Goal: Information Seeking & Learning: Learn about a topic

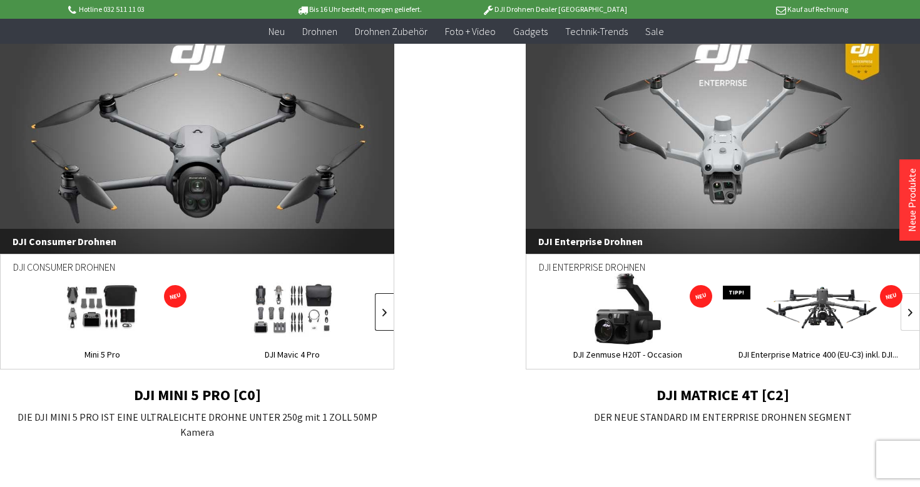
scroll to position [878, 0]
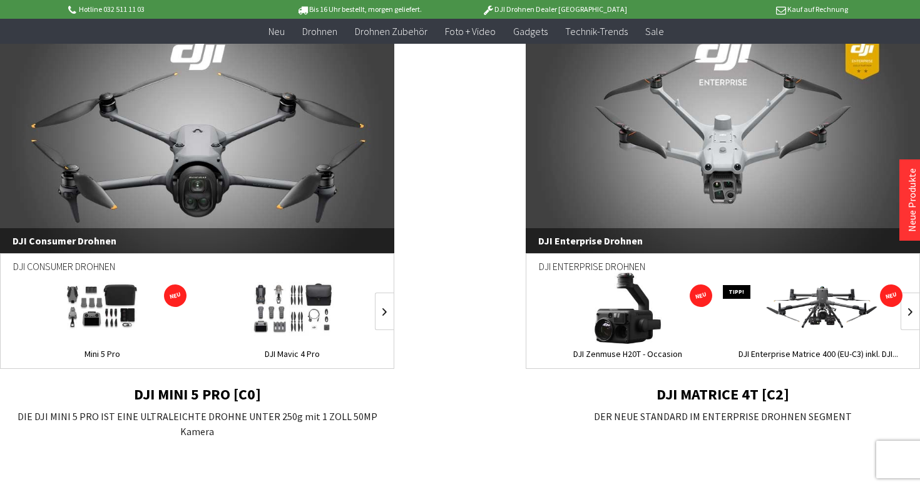
click at [223, 247] on span "DJI Consumer Drohnen" at bounding box center [197, 240] width 394 height 25
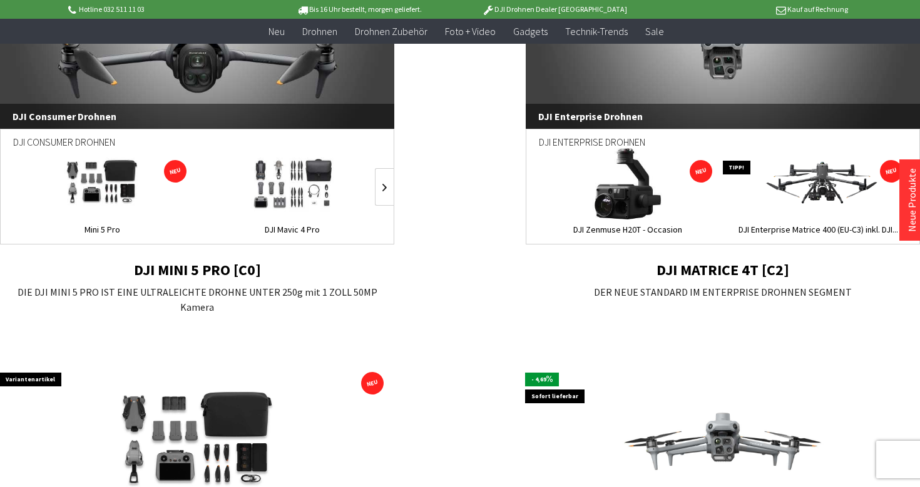
scroll to position [955, 0]
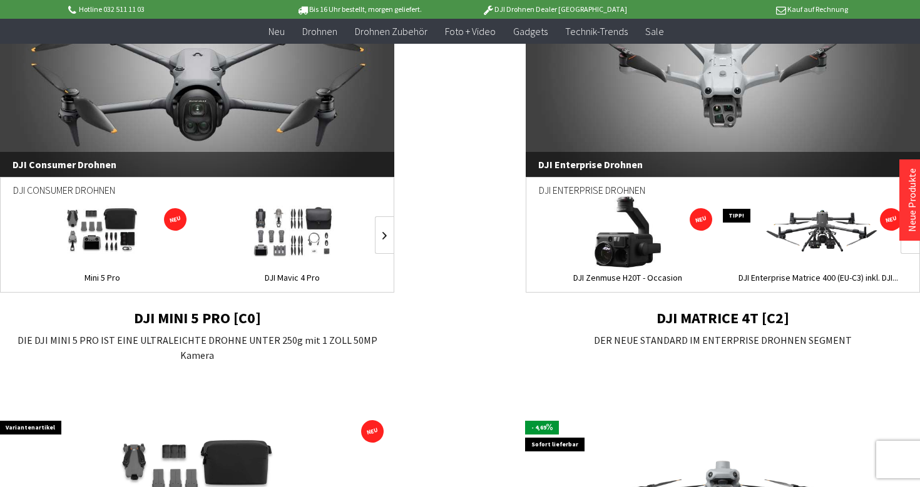
click at [650, 320] on h2 "DJI MATRICE 4T [C2]" at bounding box center [723, 318] width 394 height 16
click at [672, 315] on h2 "DJI MATRICE 4T [C2]" at bounding box center [723, 318] width 394 height 16
click at [624, 113] on link "DJI Enterprise Drohnen" at bounding box center [723, 61] width 394 height 231
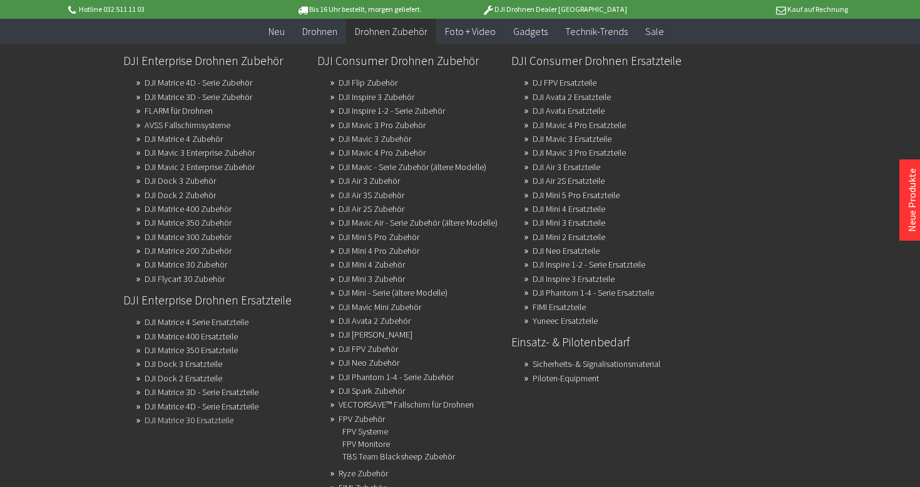
scroll to position [171, 0]
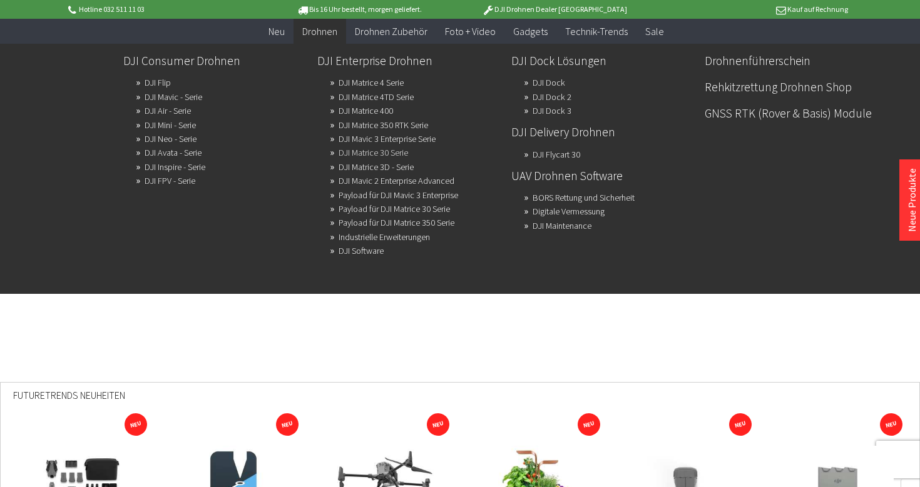
click at [360, 151] on link "DJI Matrice 30 Serie" at bounding box center [372, 153] width 69 height 18
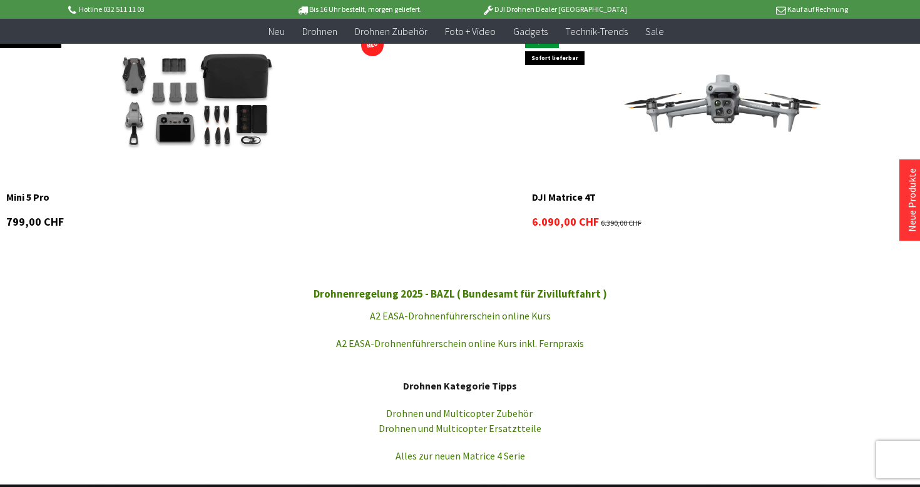
scroll to position [1369, 0]
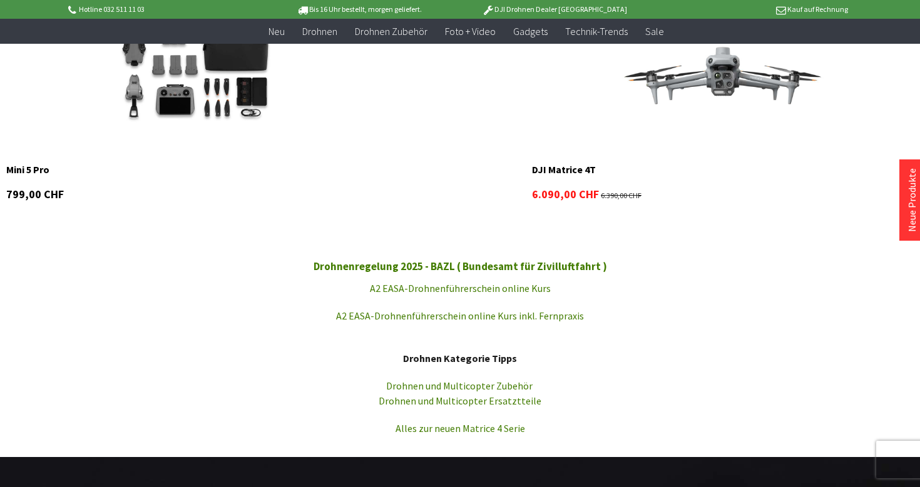
click at [701, 88] on img at bounding box center [722, 77] width 273 height 153
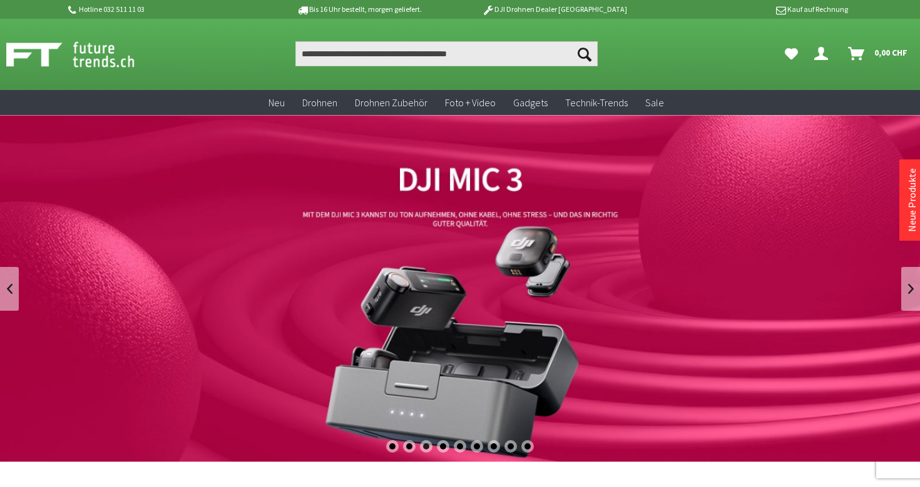
scroll to position [0, 0]
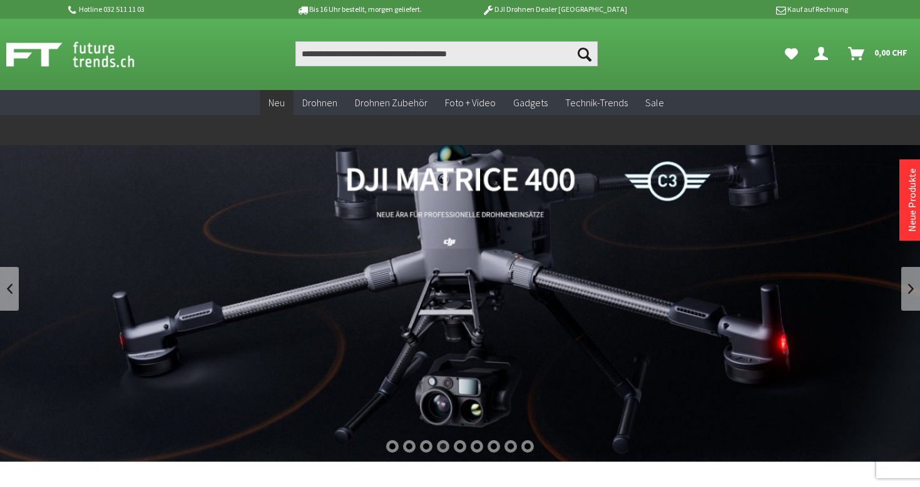
click at [285, 100] on span "Neu" at bounding box center [276, 102] width 16 height 13
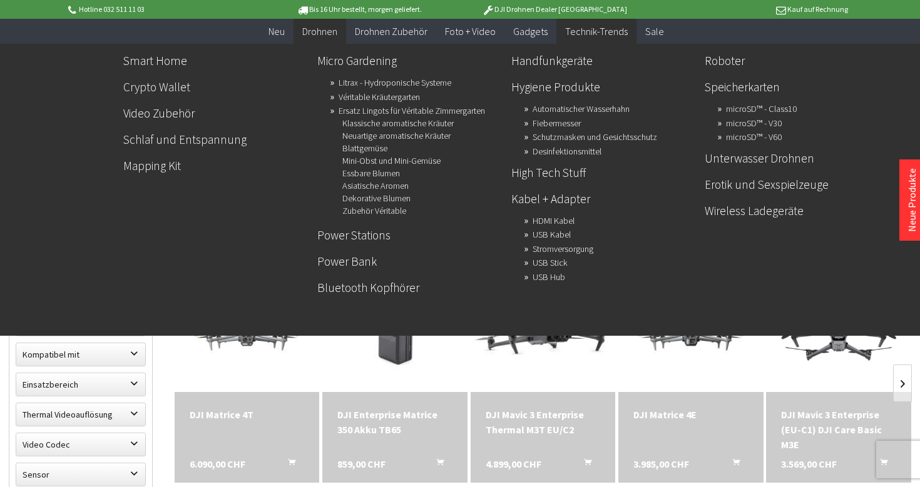
scroll to position [237, 0]
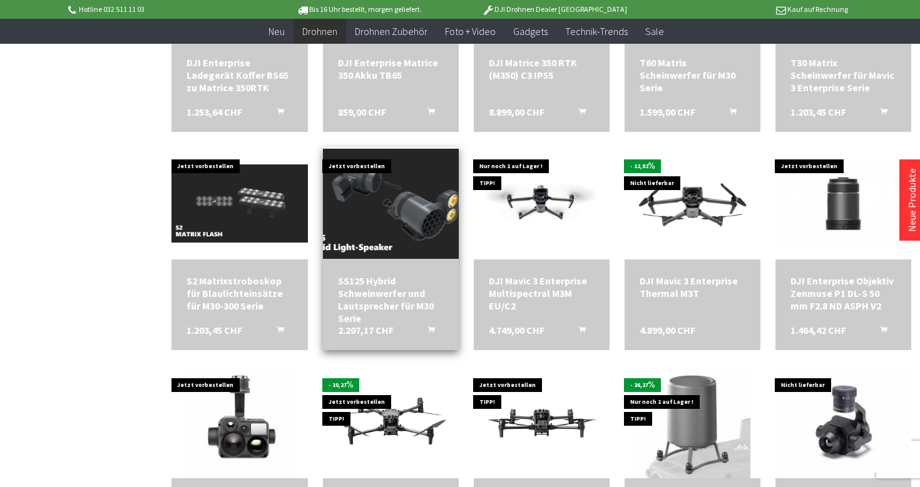
scroll to position [1964, 0]
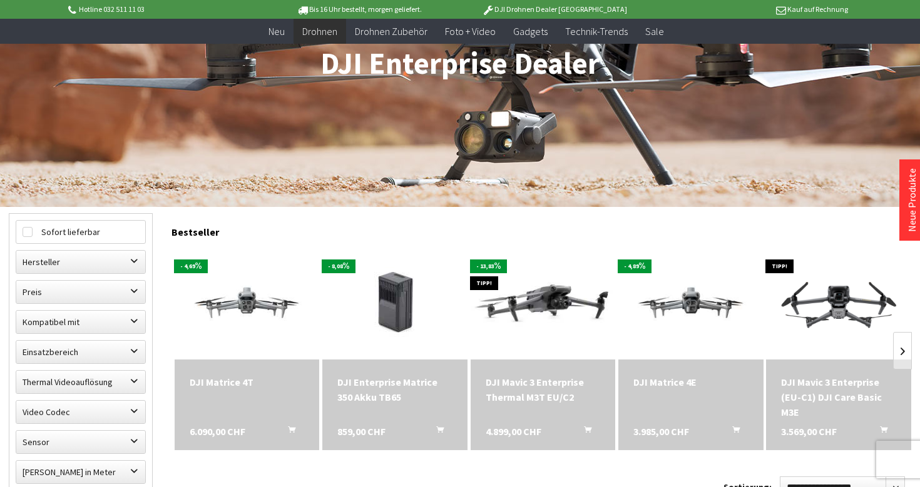
scroll to position [212, 0]
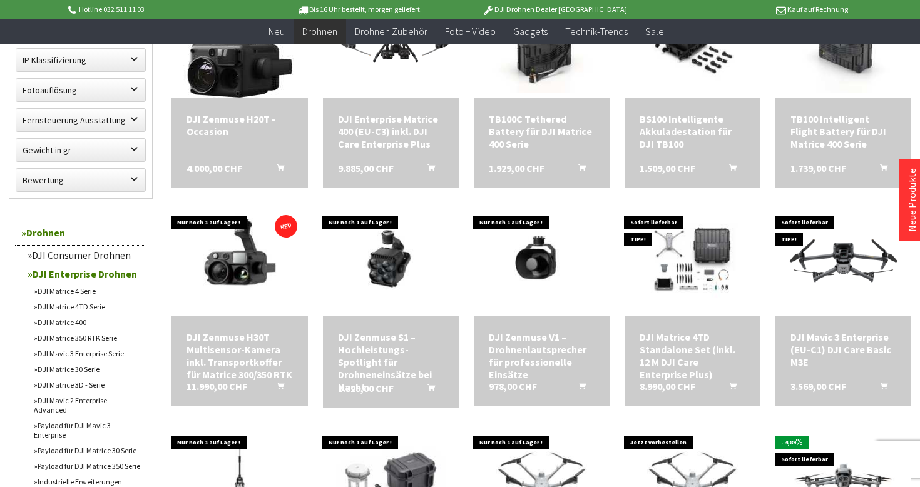
scroll to position [659, 0]
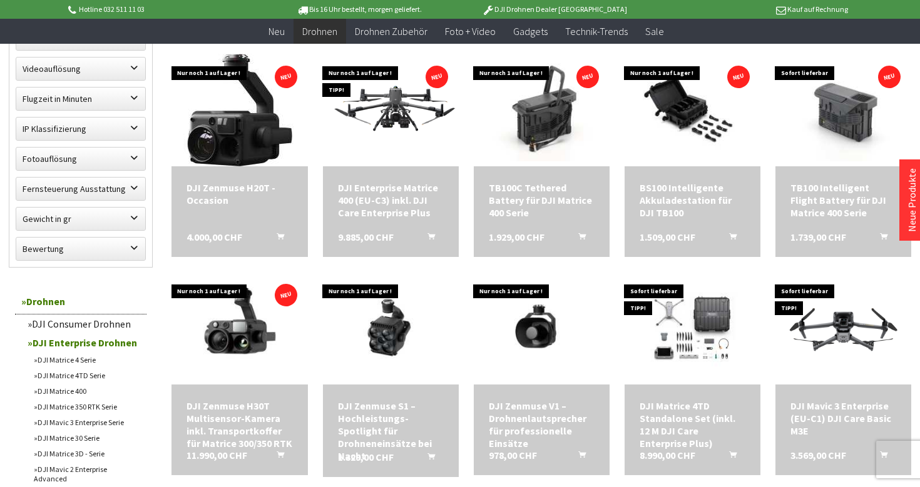
scroll to position [1030, 0]
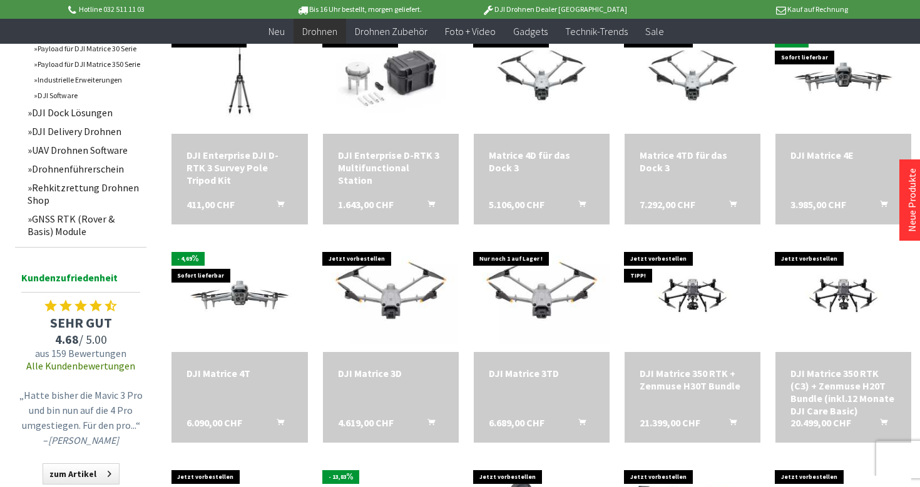
scroll to position [1630, 0]
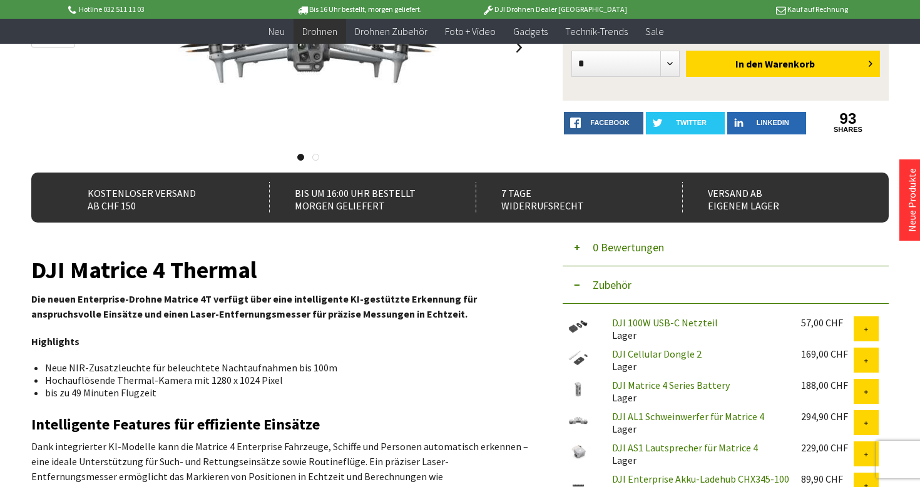
scroll to position [237, 0]
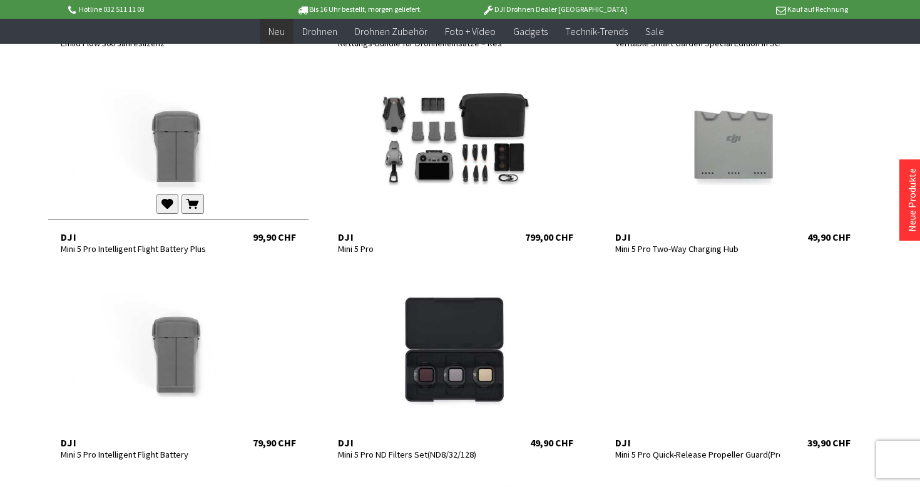
scroll to position [442, 0]
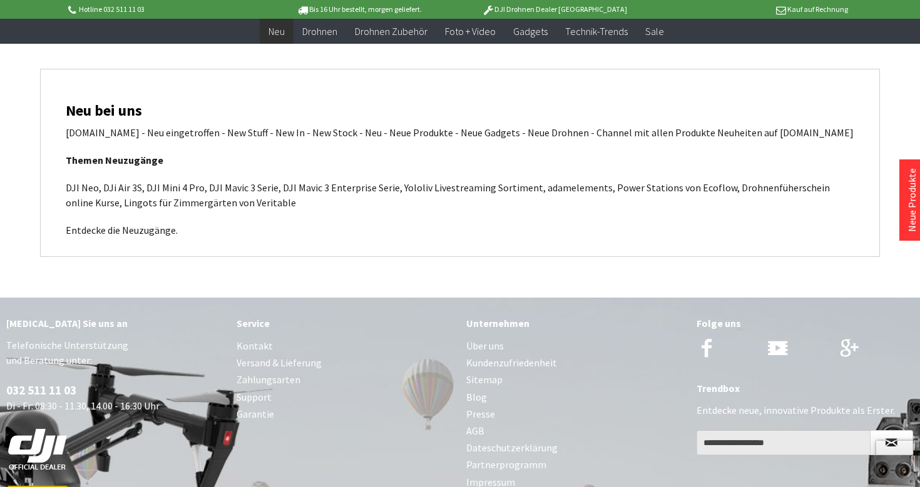
scroll to position [4967, 0]
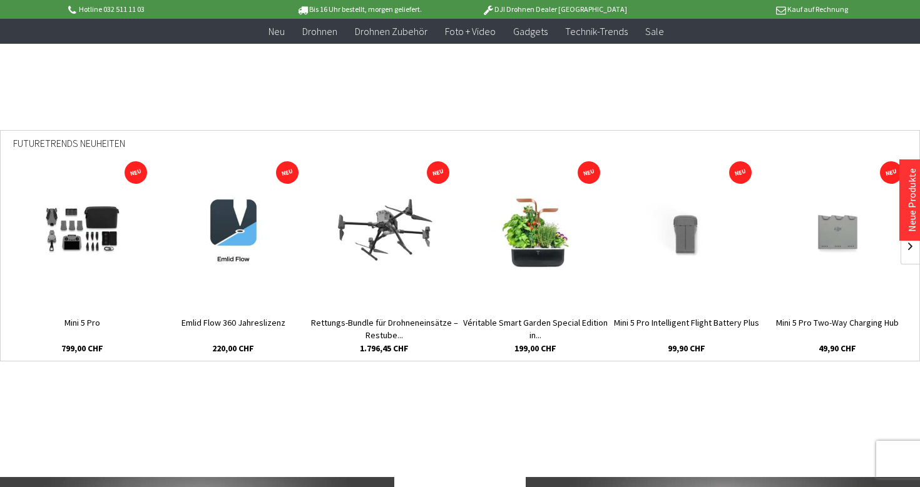
scroll to position [424, 0]
click at [908, 252] on link at bounding box center [909, 245] width 19 height 38
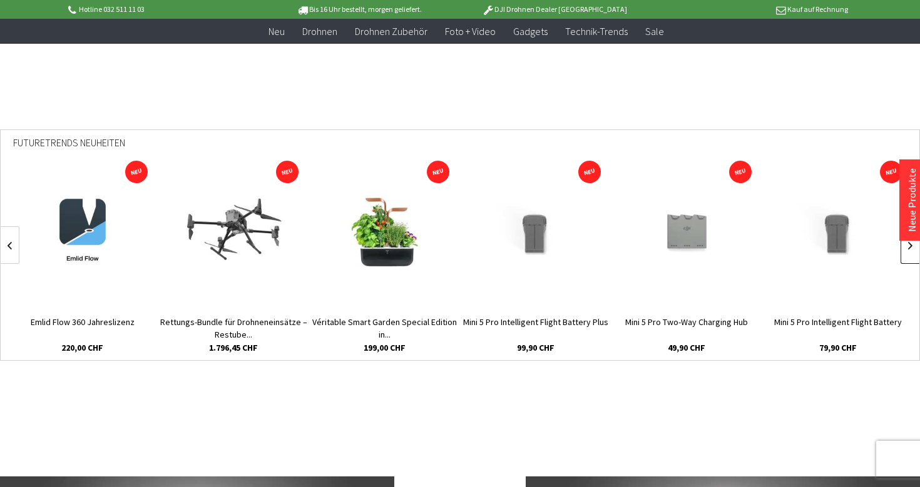
click at [908, 252] on link at bounding box center [909, 245] width 19 height 38
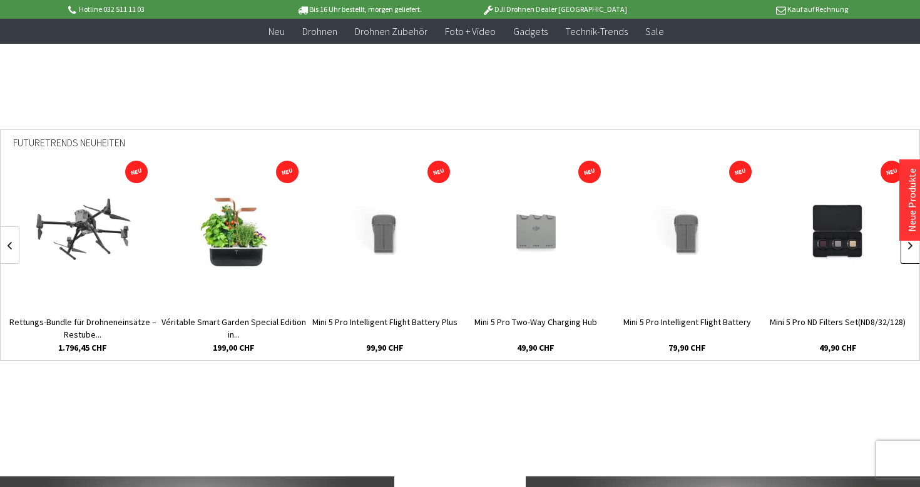
click at [908, 252] on link at bounding box center [909, 245] width 19 height 38
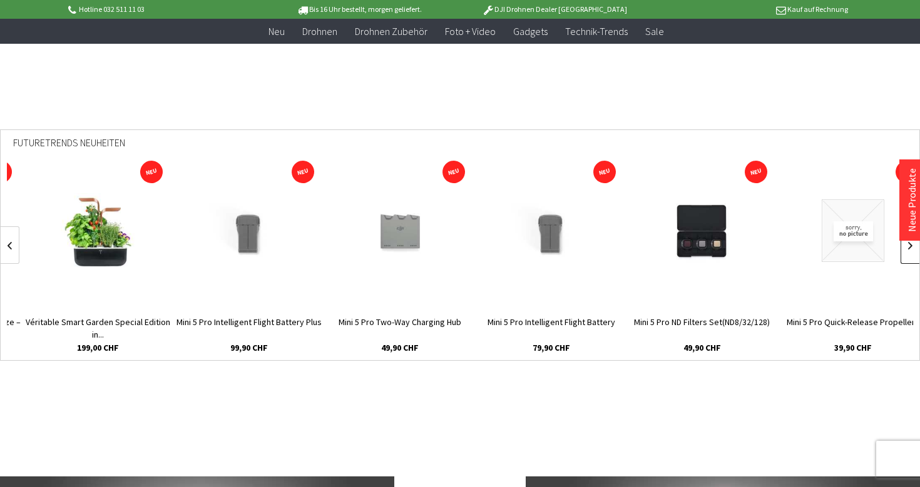
click at [908, 252] on link at bounding box center [909, 245] width 19 height 38
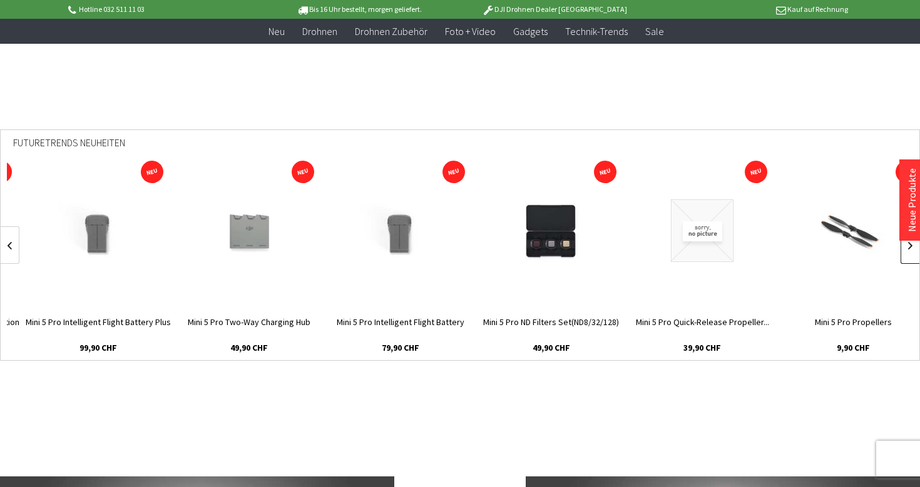
click at [908, 252] on link at bounding box center [909, 245] width 19 height 38
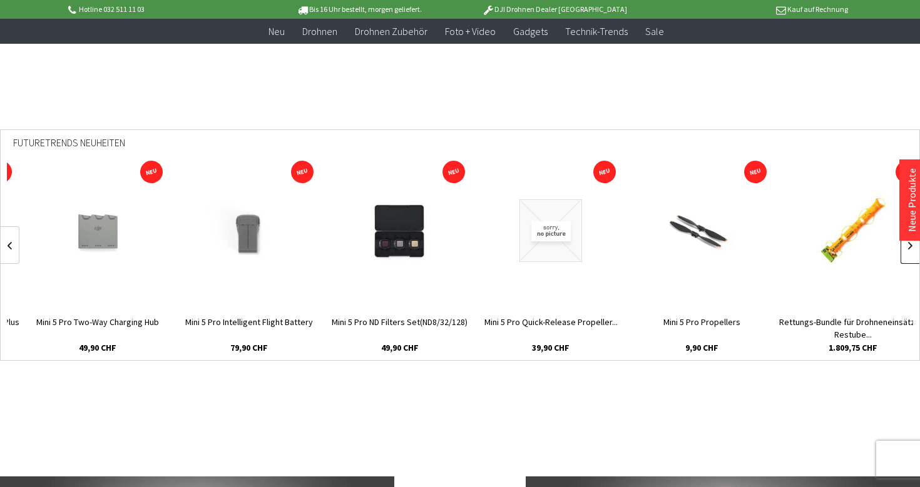
click at [908, 252] on link at bounding box center [909, 245] width 19 height 38
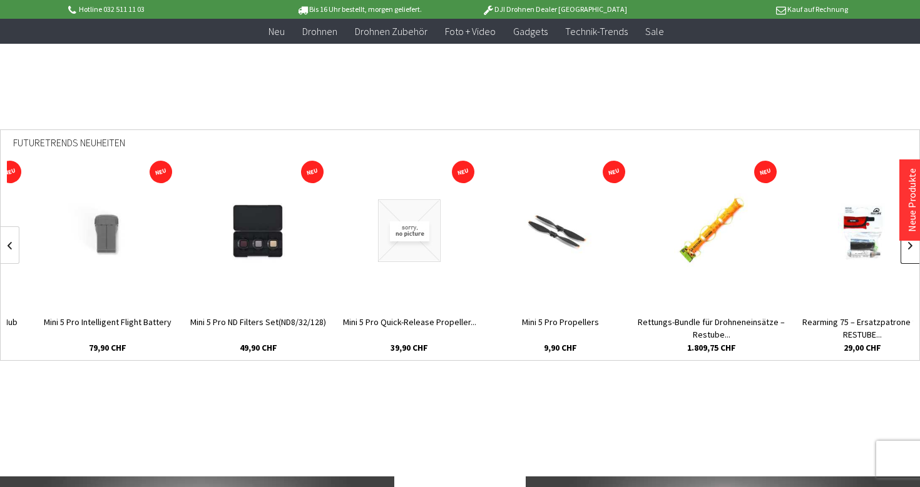
click at [908, 252] on link at bounding box center [909, 245] width 19 height 38
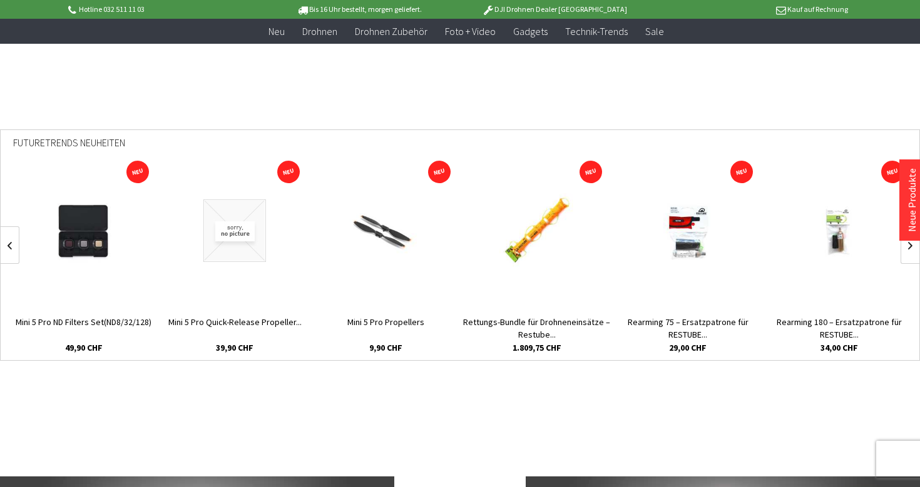
scroll to position [0, 1059]
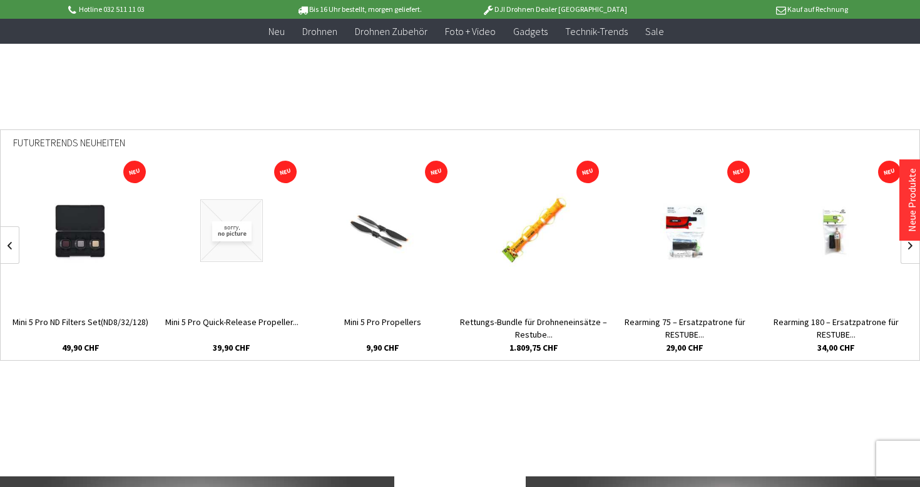
click at [906, 205] on link "Neue Produkte" at bounding box center [911, 200] width 13 height 64
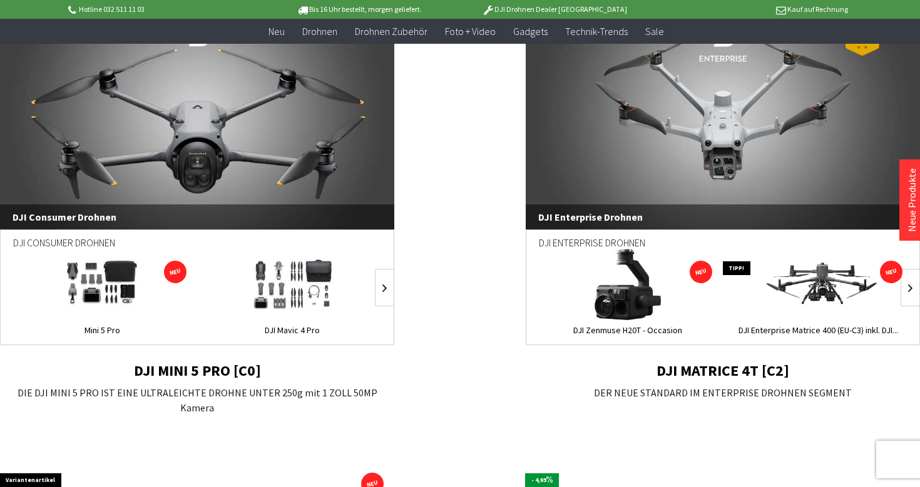
scroll to position [903, 0]
click at [109, 288] on img at bounding box center [102, 283] width 108 height 71
click at [381, 282] on link at bounding box center [384, 287] width 19 height 38
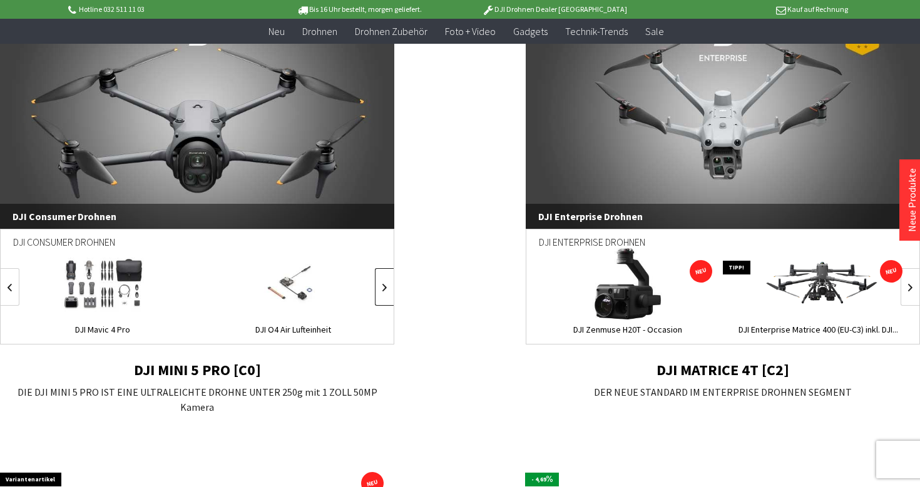
click at [381, 282] on link at bounding box center [384, 287] width 19 height 38
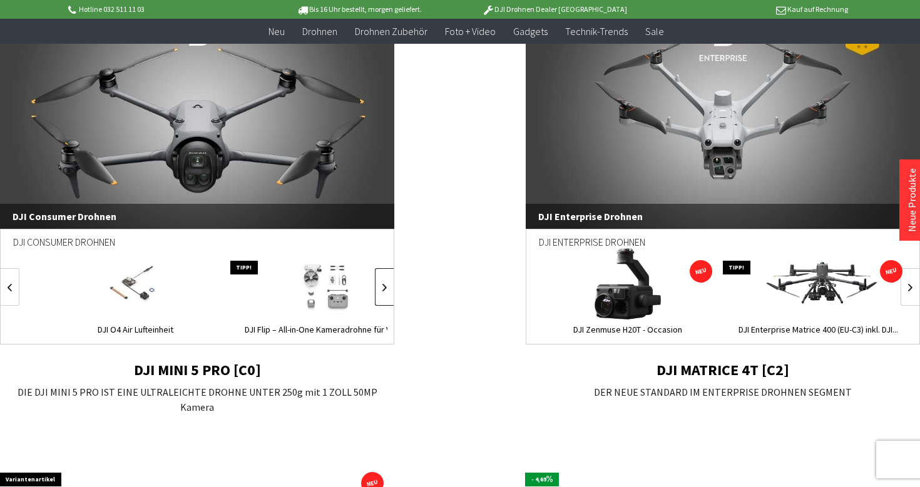
click at [381, 282] on link at bounding box center [384, 287] width 19 height 38
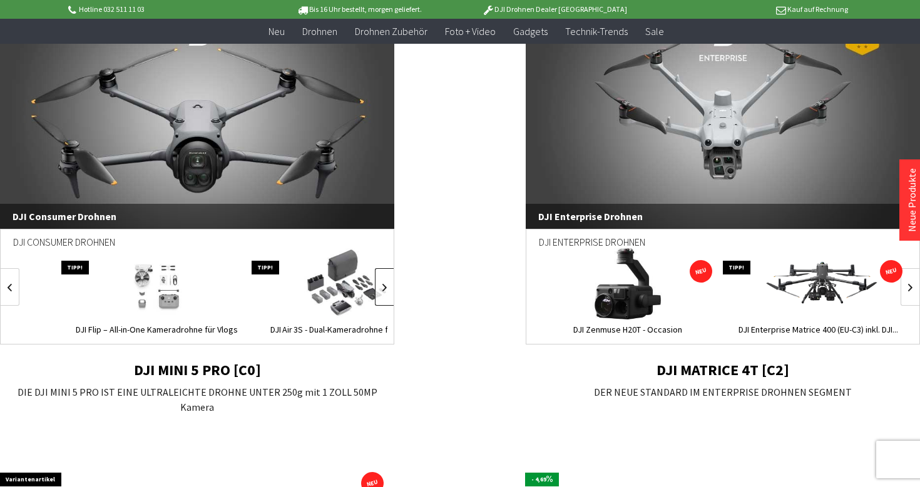
click at [381, 282] on link at bounding box center [384, 287] width 19 height 38
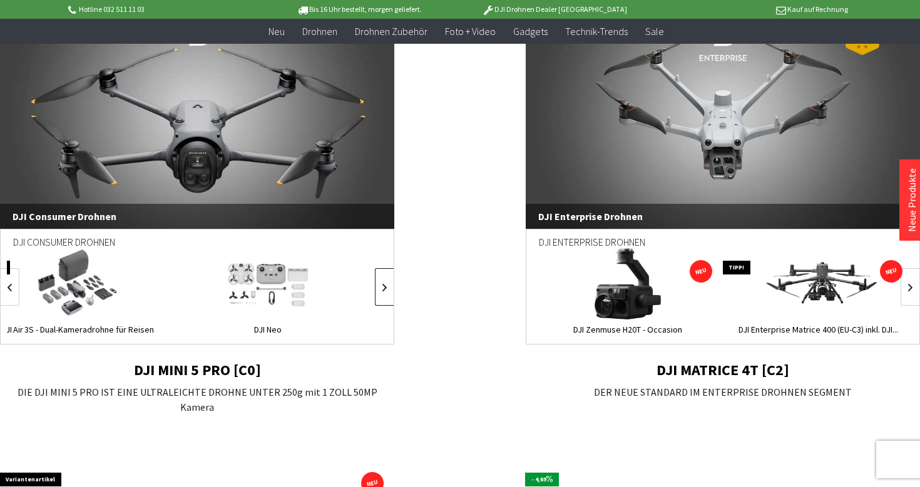
click at [381, 282] on link at bounding box center [384, 287] width 19 height 38
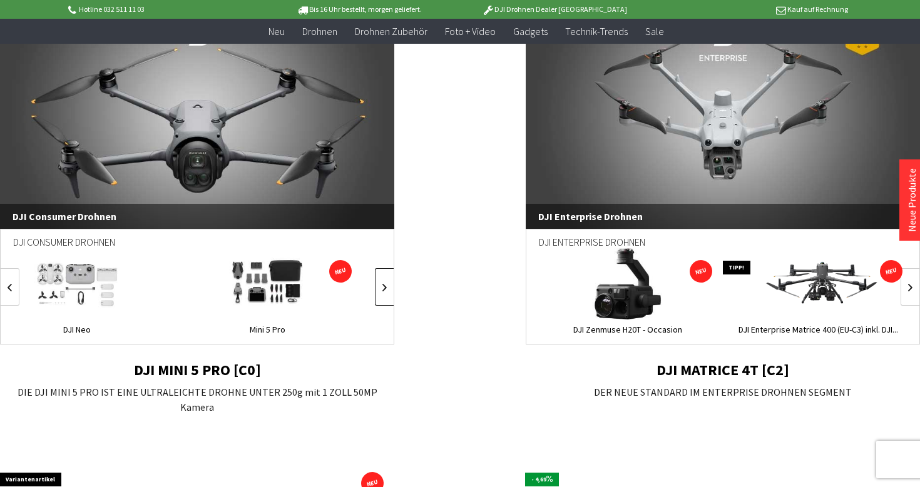
click at [381, 282] on link at bounding box center [384, 287] width 19 height 38
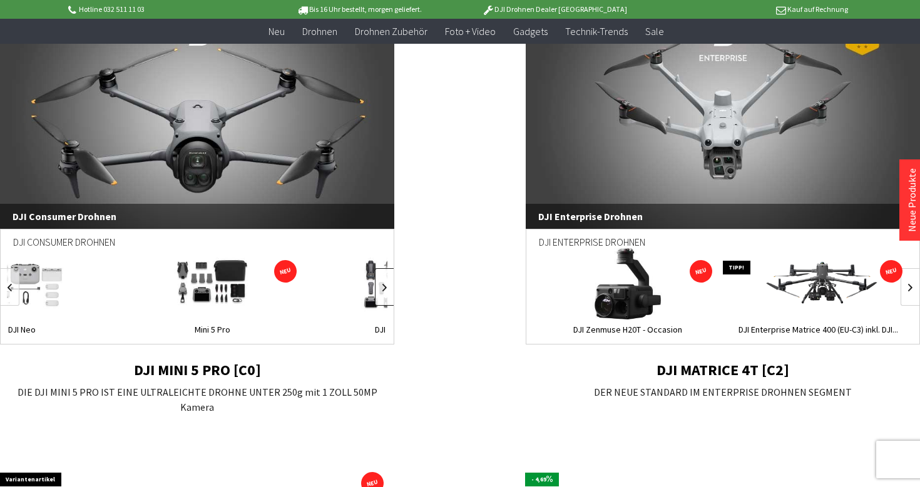
click at [381, 282] on link at bounding box center [384, 287] width 19 height 38
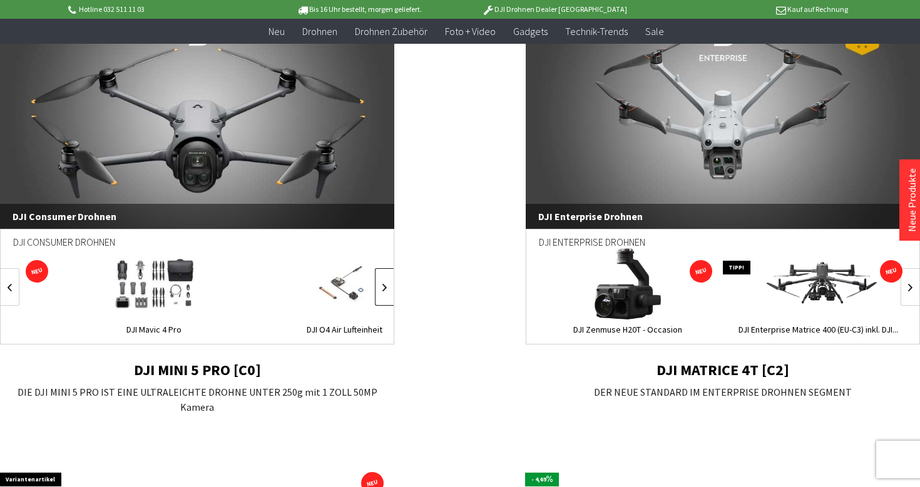
click at [381, 282] on link at bounding box center [384, 287] width 19 height 38
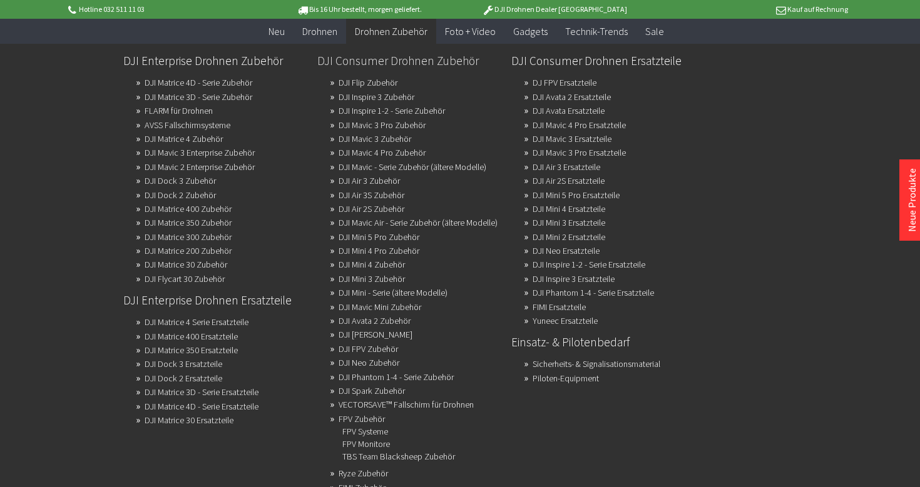
scroll to position [317, 0]
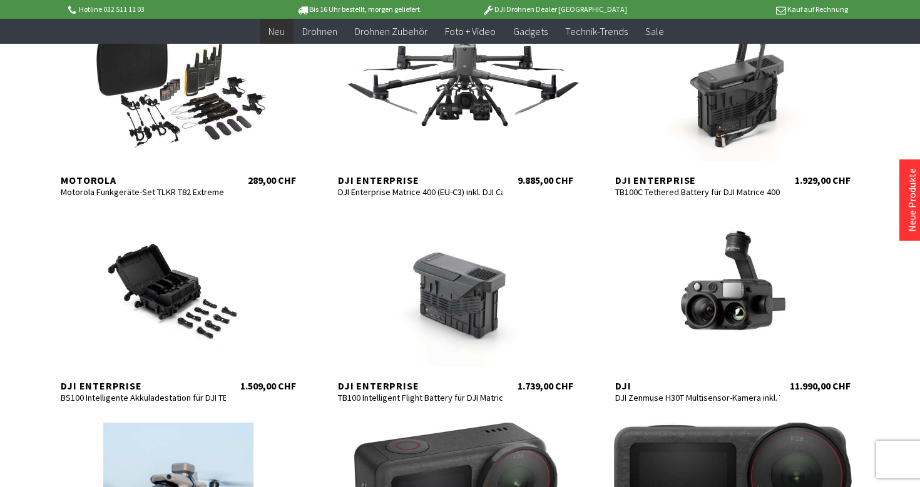
scroll to position [4192, 1]
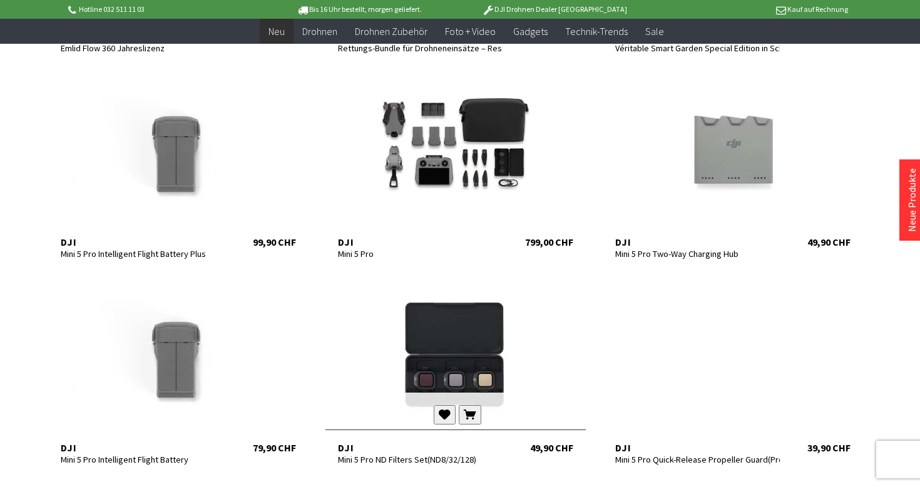
scroll to position [415, 0]
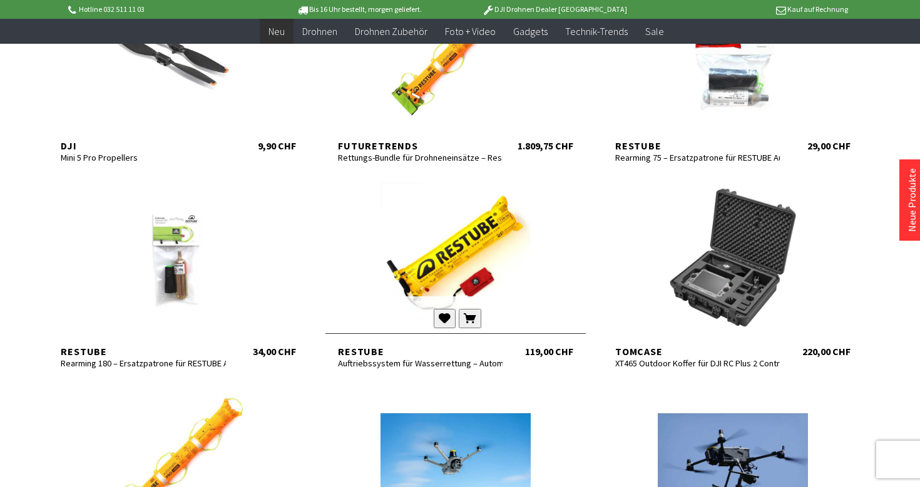
scroll to position [923, 0]
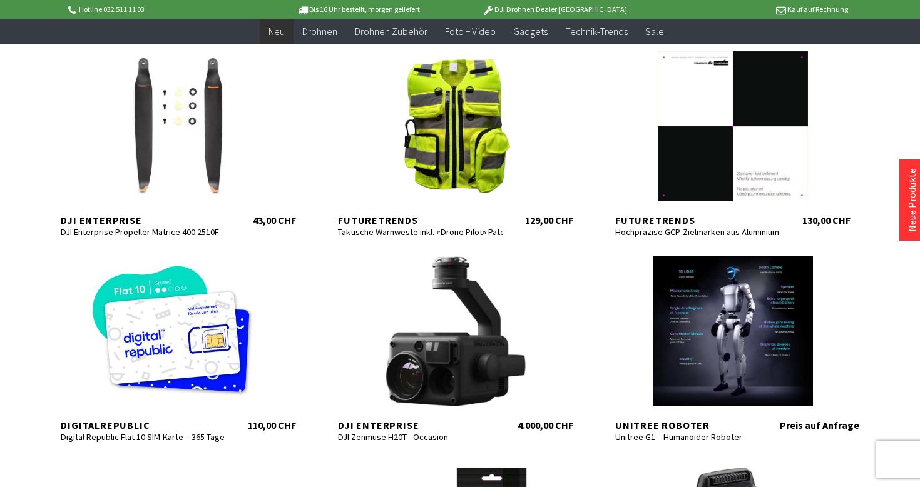
scroll to position [2906, 1]
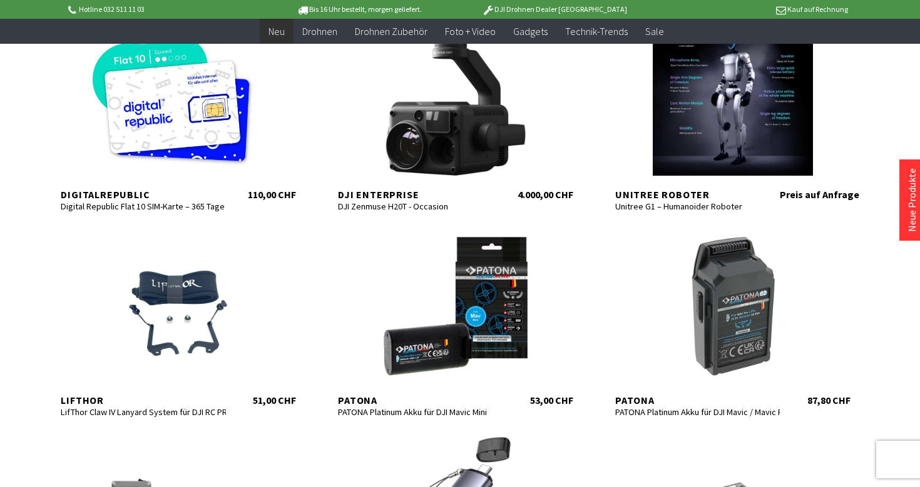
scroll to position [3138, 0]
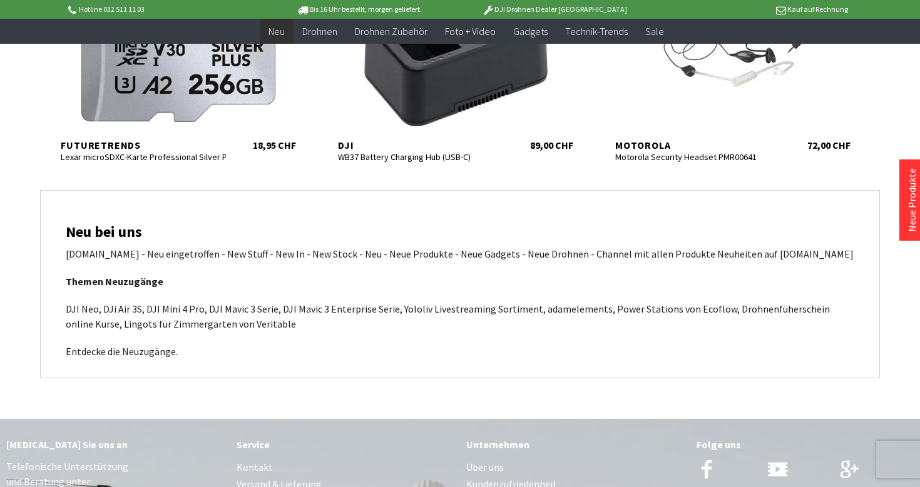
scroll to position [4831, 0]
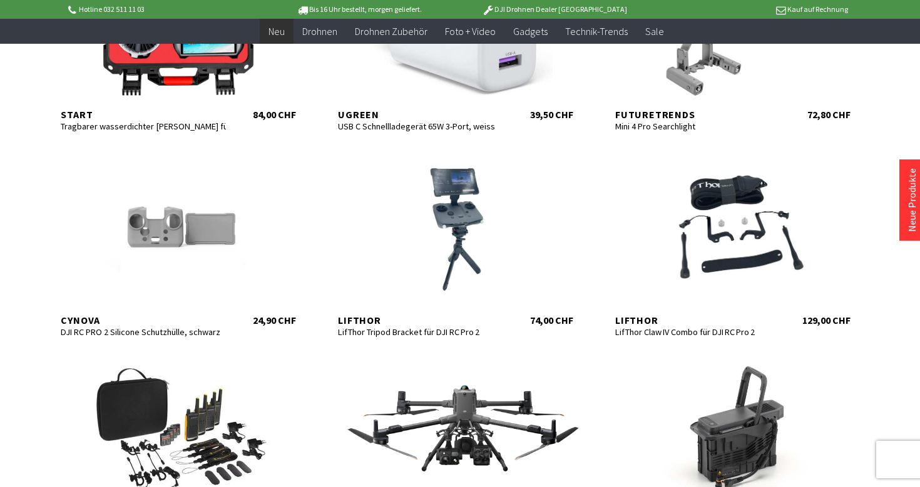
scroll to position [3076, 0]
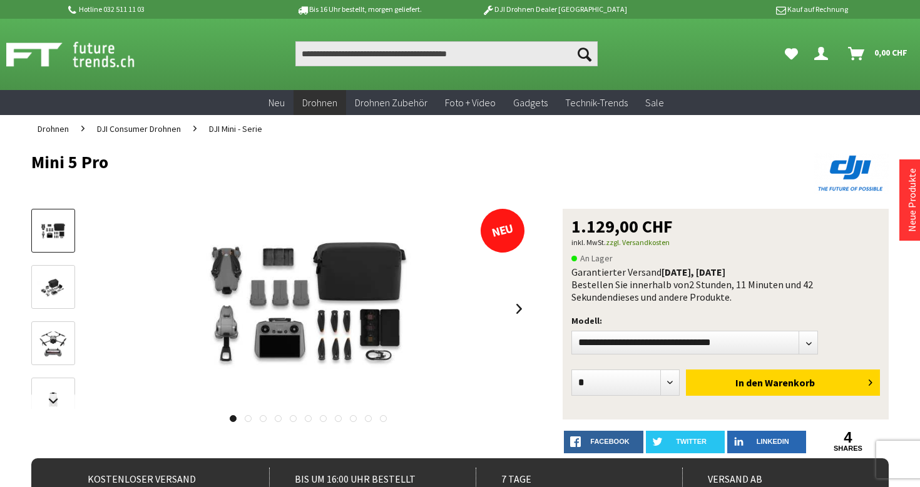
click at [47, 286] on img at bounding box center [53, 288] width 36 height 24
